Goal: Transaction & Acquisition: Purchase product/service

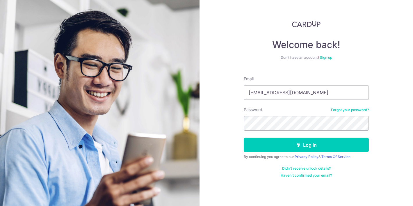
type input "[EMAIL_ADDRESS][DOMAIN_NAME]"
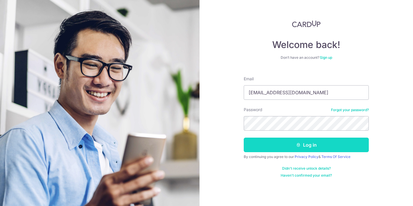
click at [305, 144] on button "Log in" at bounding box center [306, 144] width 125 height 15
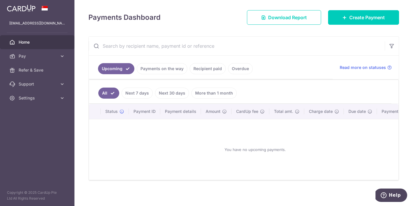
scroll to position [78, 0]
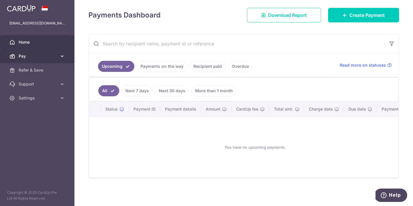
click at [28, 58] on span "Pay" at bounding box center [38, 56] width 38 height 6
click at [57, 57] on link "Pay" at bounding box center [37, 56] width 74 height 14
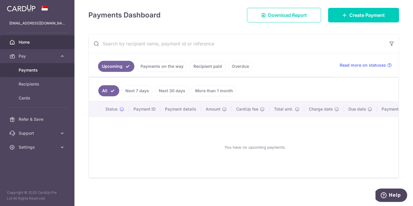
click at [43, 72] on span "Payments" at bounding box center [38, 70] width 38 height 6
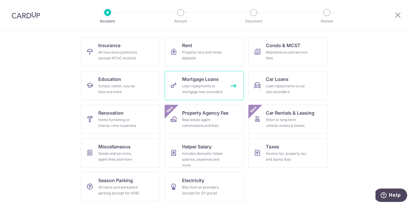
scroll to position [54, 0]
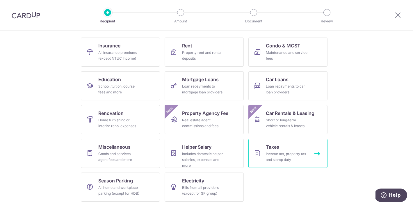
click at [275, 154] on div "Income tax, property tax and stamp duty" at bounding box center [287, 157] width 42 height 12
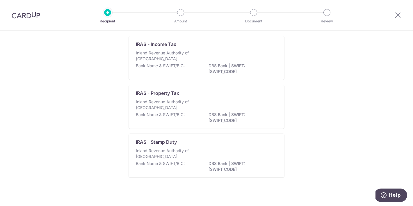
scroll to position [47, 0]
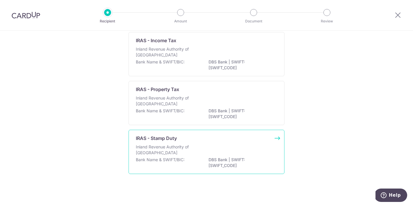
click at [208, 144] on div "Inland Revenue Authority of Singapore" at bounding box center [206, 150] width 141 height 13
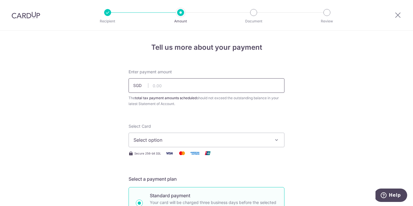
click at [176, 85] on input "text" at bounding box center [206, 85] width 156 height 15
click at [152, 139] on span "Select option" at bounding box center [200, 139] width 135 height 7
type input "82,100.00"
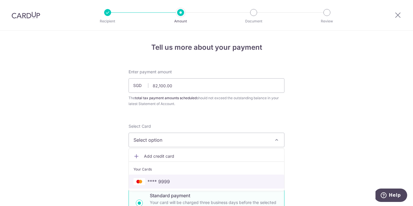
click at [157, 180] on span "**** 9999" at bounding box center [158, 181] width 22 height 7
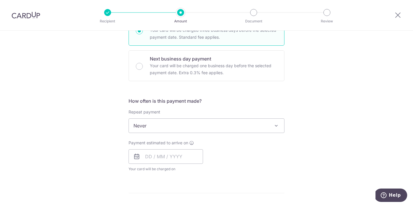
scroll to position [172, 0]
click at [155, 131] on span "Never" at bounding box center [206, 125] width 155 height 14
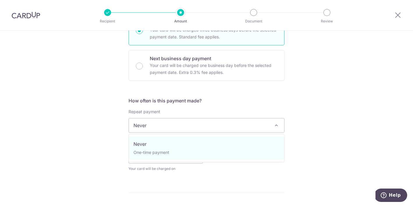
click at [160, 126] on span "Never" at bounding box center [206, 125] width 155 height 14
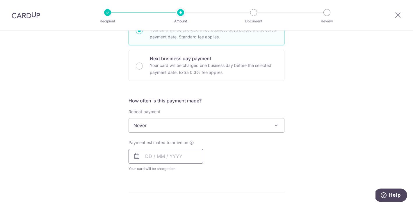
click at [147, 160] on input "text" at bounding box center [165, 156] width 74 height 15
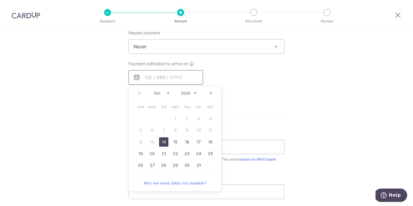
scroll to position [254, 0]
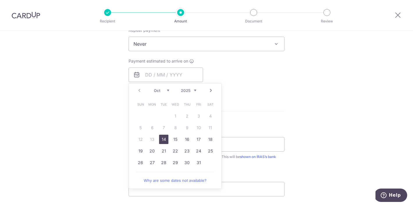
click at [165, 139] on link "14" at bounding box center [163, 139] width 9 height 9
type input "[DATE]"
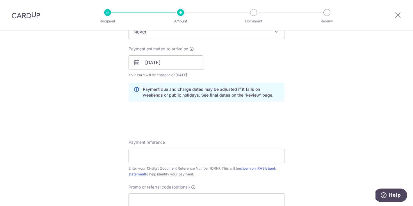
scroll to position [266, 0]
click at [169, 68] on input "[DATE]" at bounding box center [165, 63] width 74 height 15
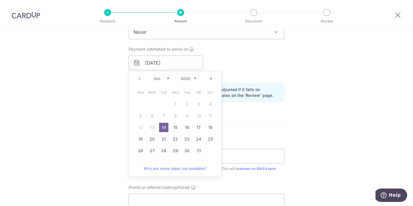
click at [110, 96] on div "Tell us more about your payment Enter payment amount SGD 82,100.00 82100.00 The…" at bounding box center [206, 46] width 413 height 563
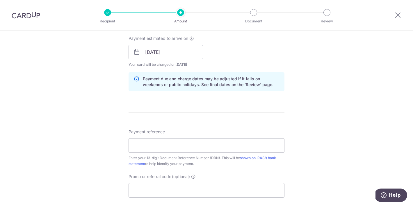
scroll to position [303, 0]
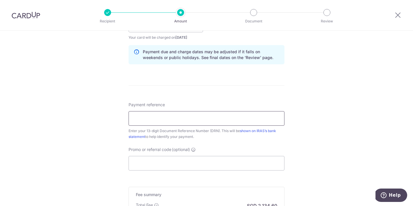
click at [143, 121] on input "Payment reference" at bounding box center [206, 118] width 156 height 15
paste input "2510063543759"
click at [139, 120] on input "2510063543759" at bounding box center [206, 118] width 156 height 15
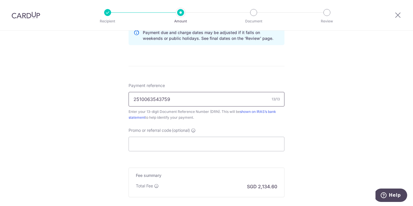
scroll to position [331, 0]
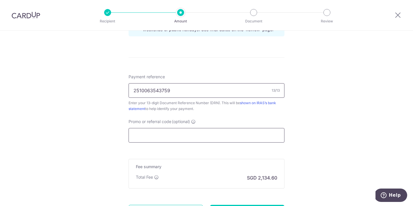
type input "2510063543759"
click at [170, 137] on input "Promo or referral code (optional)" at bounding box center [206, 135] width 156 height 15
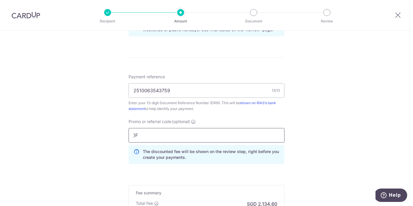
type input ")"
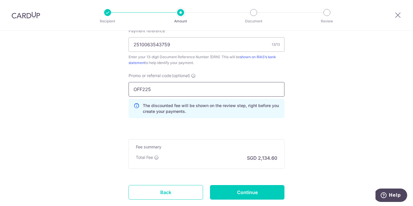
scroll to position [382, 0]
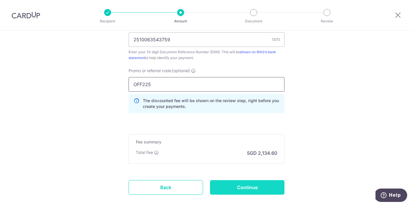
type input "OFF225"
click at [237, 190] on input "Continue" at bounding box center [247, 187] width 74 height 15
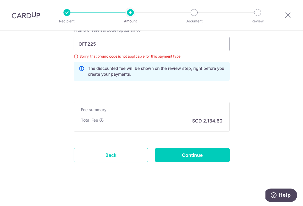
scroll to position [421, 0]
